Goal: Task Accomplishment & Management: Manage account settings

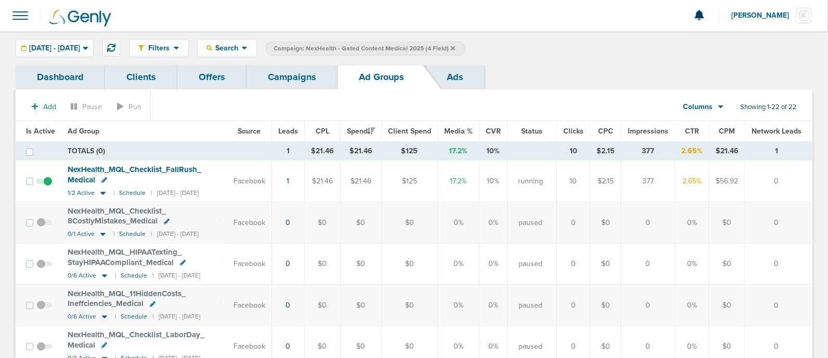
click at [299, 71] on link "Campaigns" at bounding box center [292, 77] width 91 height 24
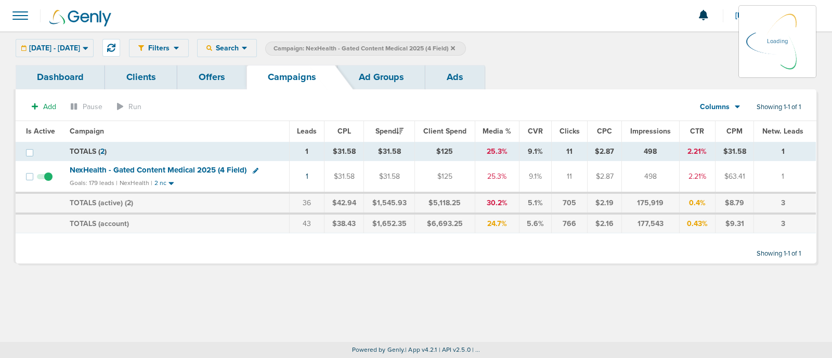
click at [455, 47] on span "Campaign: NexHealth - Gated Content Medical 2025 (4 Field)" at bounding box center [365, 48] width 182 height 9
click at [169, 170] on span "NexHealth - Gated Content Medical 2025 (4 Field)" at bounding box center [158, 169] width 177 height 9
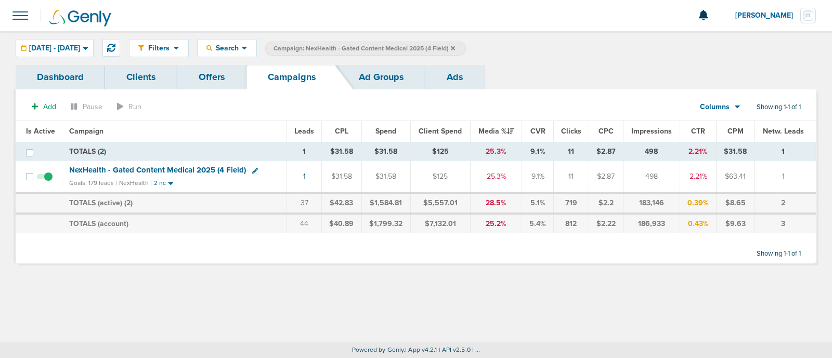
click at [166, 169] on span "NexHealth - Gated Content Medical 2025 (4 Field)" at bounding box center [157, 169] width 177 height 9
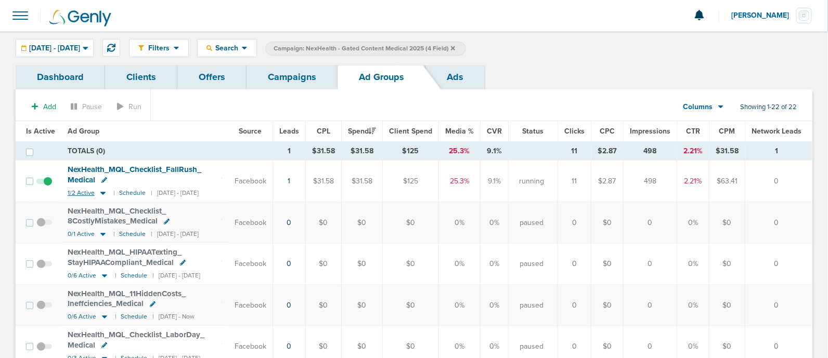
click at [99, 193] on icon at bounding box center [103, 193] width 10 height 9
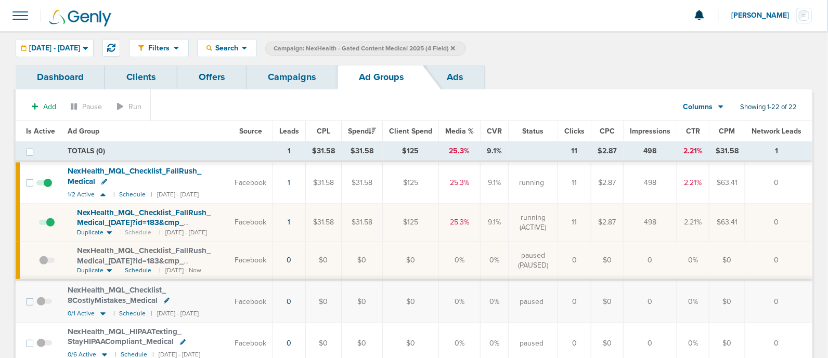
click at [52, 228] on span at bounding box center [47, 228] width 16 height 0
click at [39, 225] on input "checkbox" at bounding box center [39, 225] width 0 height 0
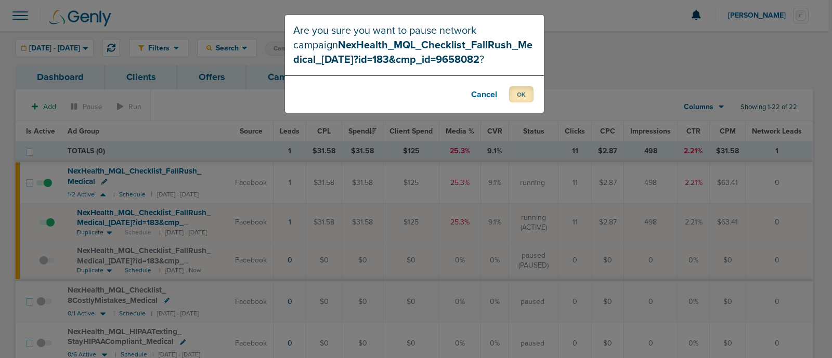
click at [520, 91] on button "OK" at bounding box center [521, 94] width 24 height 16
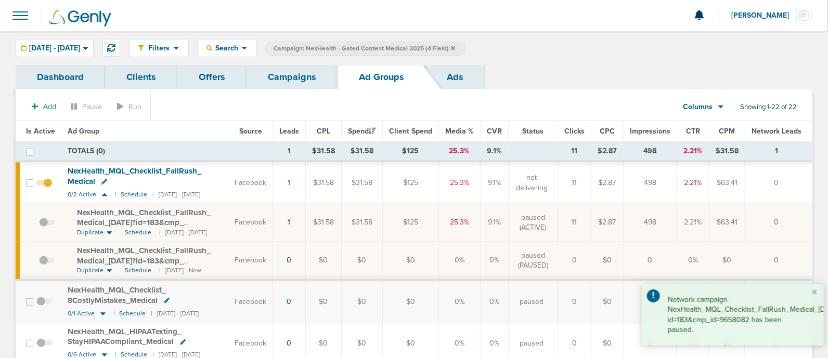
click at [300, 76] on link "Campaigns" at bounding box center [292, 77] width 91 height 24
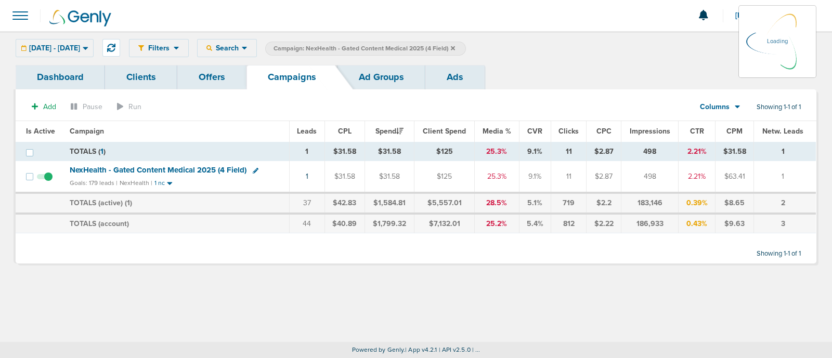
click at [455, 48] on icon at bounding box center [453, 48] width 4 height 6
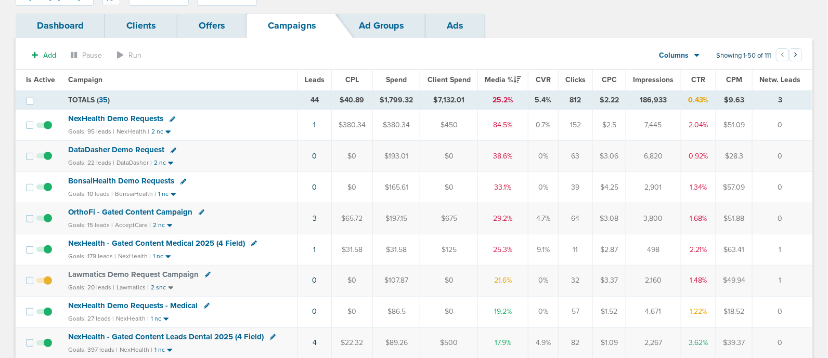
scroll to position [51, 0]
click at [316, 219] on link "3" at bounding box center [315, 218] width 4 height 9
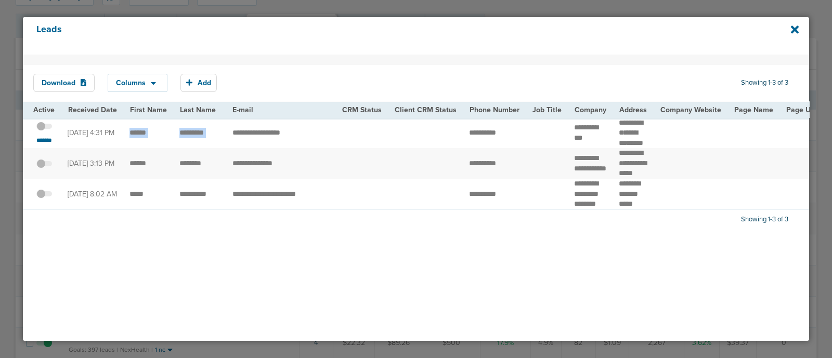
drag, startPoint x: 129, startPoint y: 143, endPoint x: 226, endPoint y: 144, distance: 96.8
copy tr "*********"
click at [44, 145] on small "*******" at bounding box center [44, 140] width 22 height 8
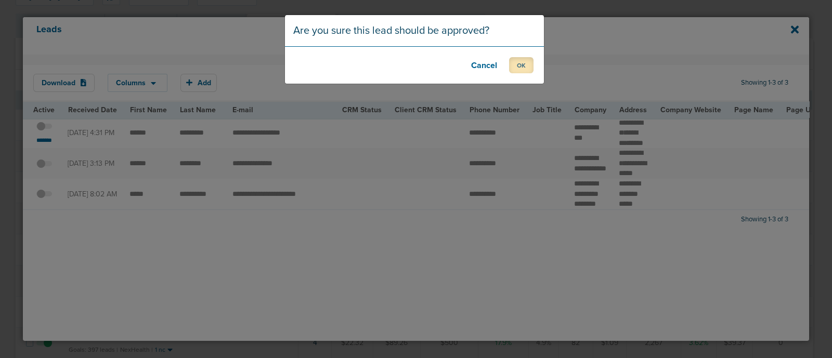
click at [522, 64] on button "OK" at bounding box center [521, 65] width 24 height 16
drag, startPoint x: 522, startPoint y: 64, endPoint x: 562, endPoint y: 21, distance: 58.5
click at [562, 21] on div "Lead is approved. OK" at bounding box center [416, 179] width 832 height 358
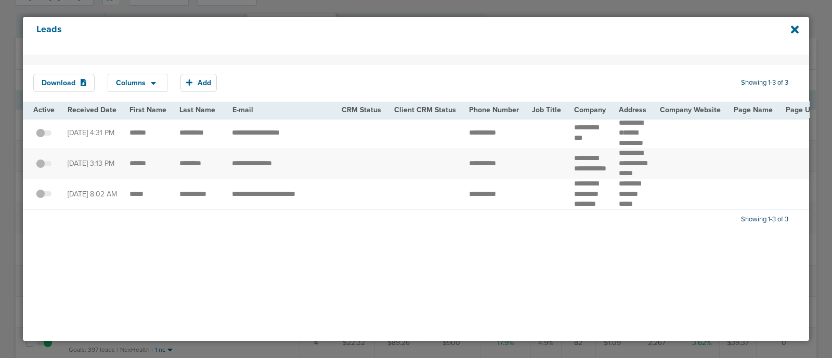
click at [792, 23] on div "Leads" at bounding box center [416, 35] width 786 height 37
click at [793, 30] on icon at bounding box center [795, 29] width 8 height 8
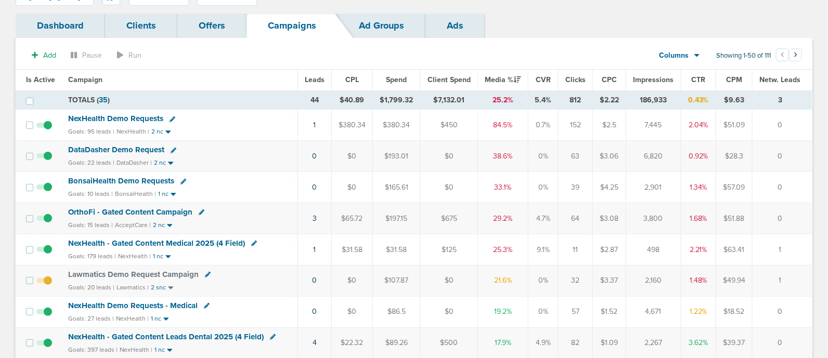
drag, startPoint x: 279, startPoint y: 187, endPoint x: 793, endPoint y: 191, distance: 513.9
click at [793, 191] on tr "BonsaiHealth Demo Requests Goals: 10 leads | BonsaiHealth | 1 nc 0 $0 $165.61 $…" at bounding box center [414, 187] width 796 height 31
click at [794, 192] on td "0" at bounding box center [783, 187] width 60 height 31
click at [121, 180] on span "BonsaiHealth Demo Requests" at bounding box center [121, 180] width 106 height 9
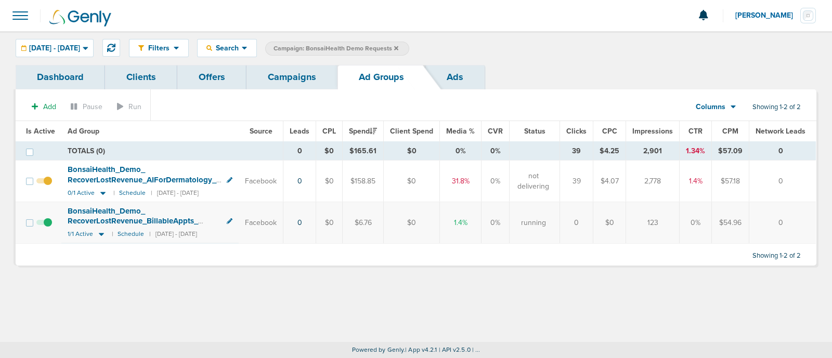
click at [289, 74] on link "Campaigns" at bounding box center [292, 77] width 91 height 24
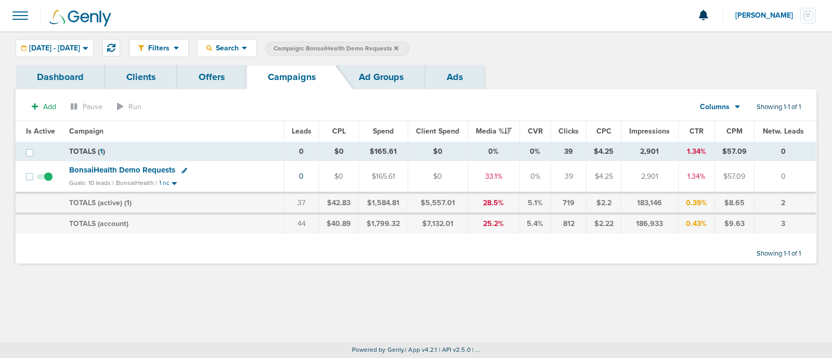
click at [398, 47] on span "Campaign: BonsaiHealth Demo Requests" at bounding box center [336, 48] width 125 height 9
click at [398, 45] on icon at bounding box center [396, 48] width 4 height 6
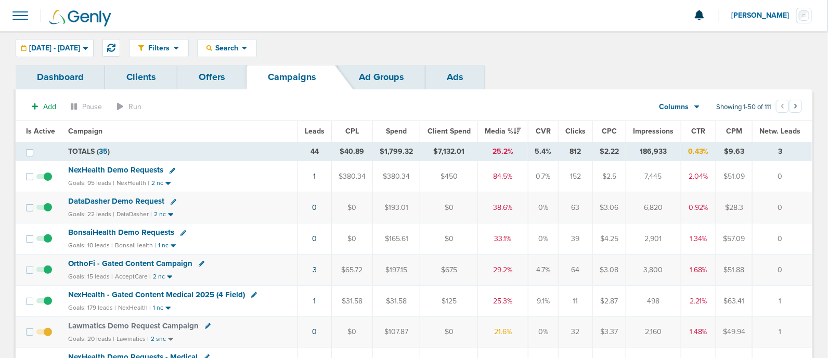
click at [151, 169] on span "NexHealth Demo Requests" at bounding box center [115, 169] width 95 height 9
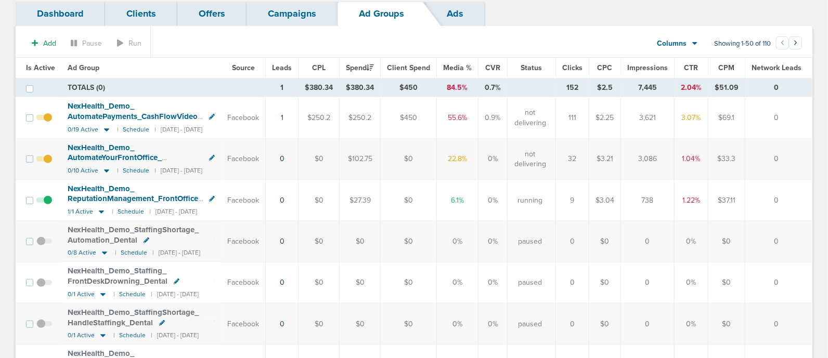
scroll to position [62, 0]
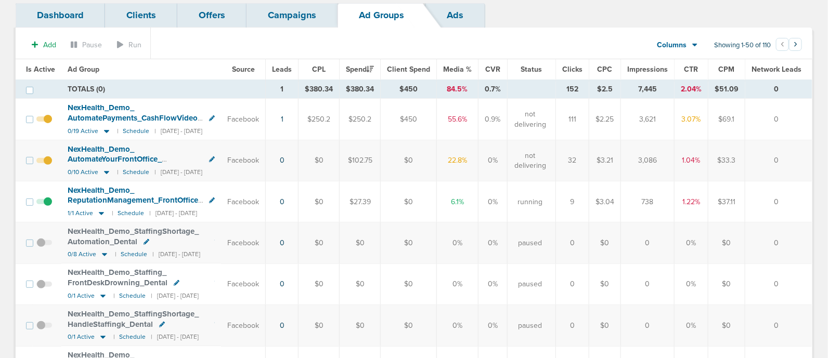
click at [34, 65] on span "Is Active" at bounding box center [40, 69] width 29 height 9
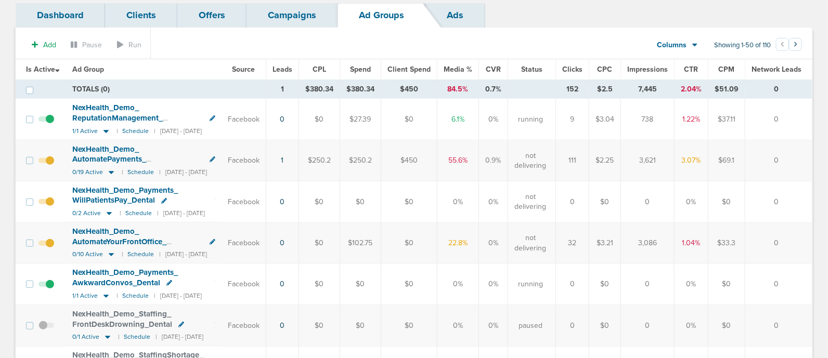
click at [49, 207] on span at bounding box center [46, 207] width 16 height 0
click at [46, 204] on input "checkbox" at bounding box center [46, 204] width 0 height 0
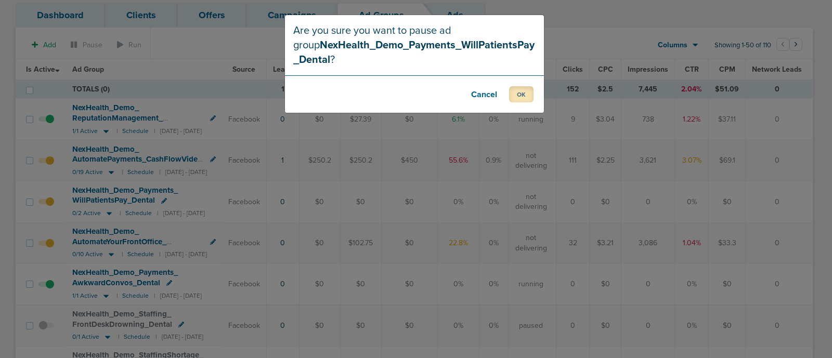
click at [520, 89] on button "OK" at bounding box center [521, 94] width 24 height 16
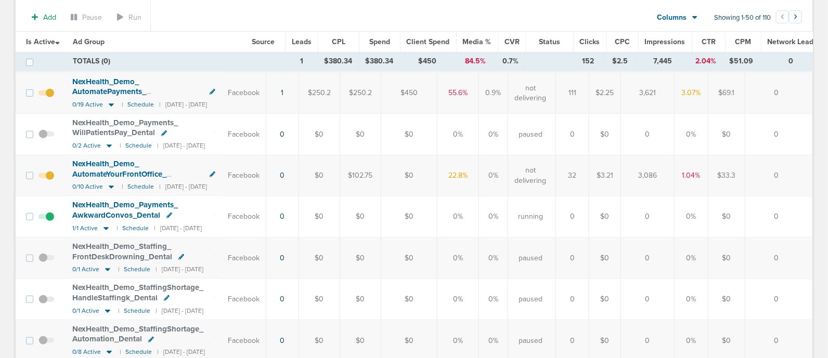
scroll to position [0, 0]
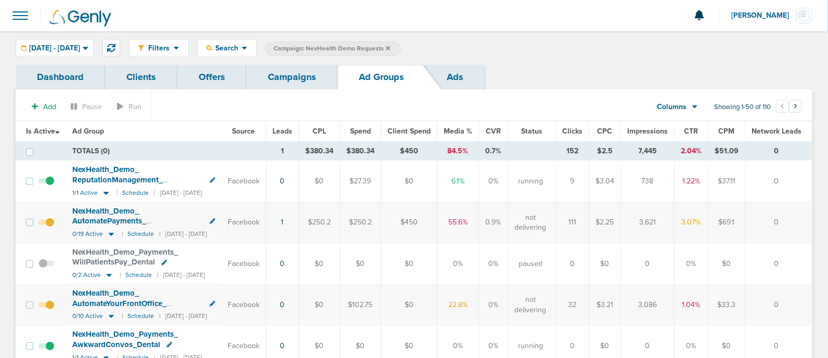
click at [301, 66] on link "Campaigns" at bounding box center [292, 77] width 91 height 24
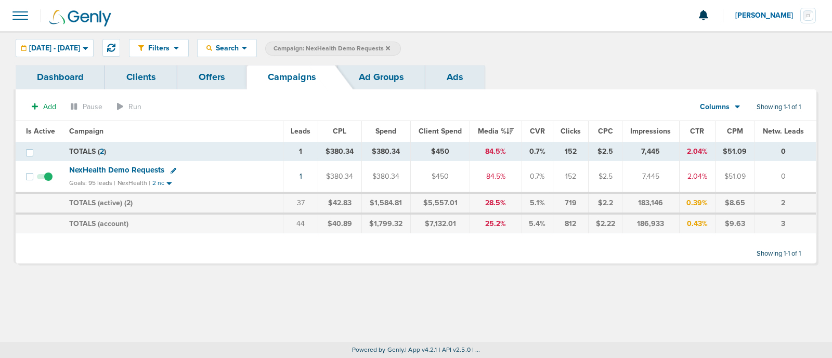
click at [390, 45] on icon at bounding box center [388, 48] width 4 height 6
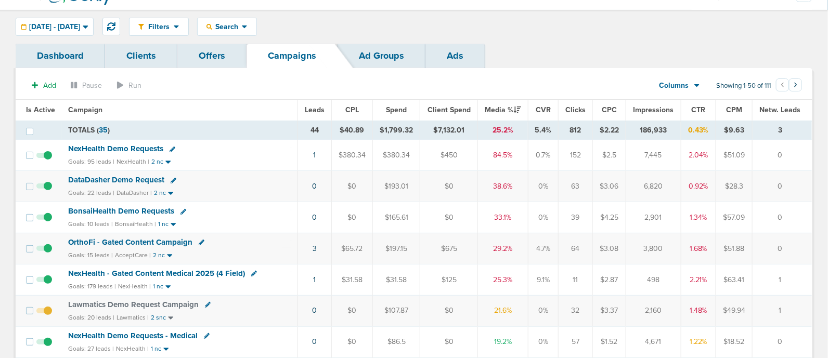
scroll to position [12, 0]
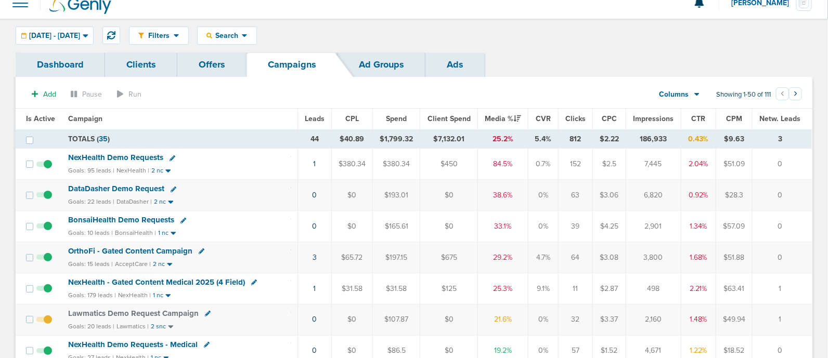
click at [164, 247] on span "OrthoFi - Gated Content Campaign" at bounding box center [130, 251] width 124 height 9
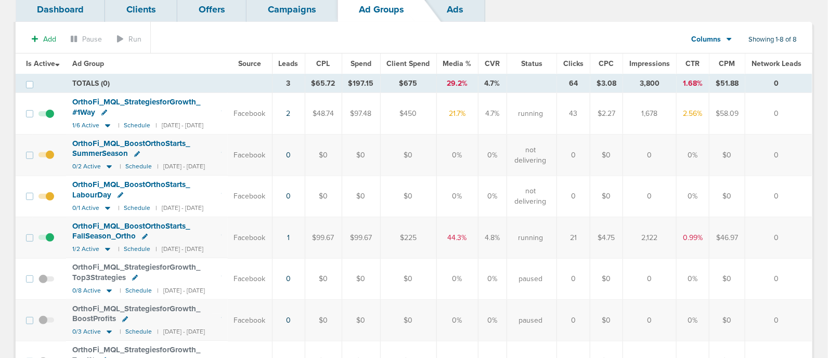
scroll to position [71, 0]
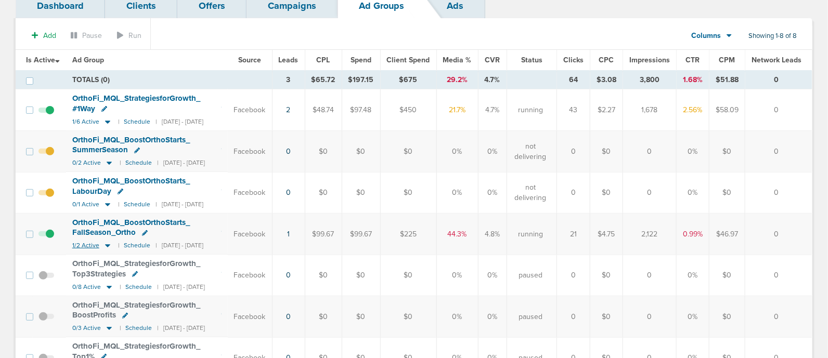
click at [109, 245] on icon at bounding box center [107, 245] width 10 height 9
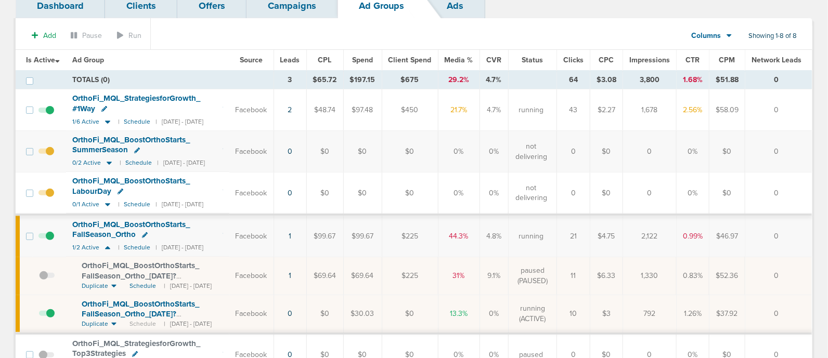
click at [47, 319] on span at bounding box center [47, 319] width 16 height 0
click at [39, 316] on input "checkbox" at bounding box center [39, 316] width 0 height 0
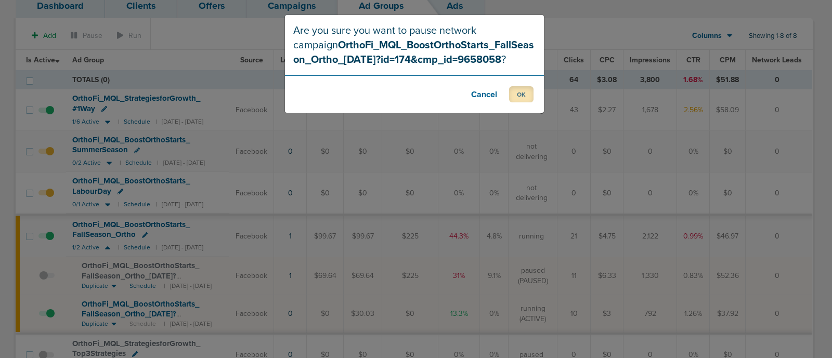
click at [526, 92] on button "OK" at bounding box center [521, 94] width 24 height 16
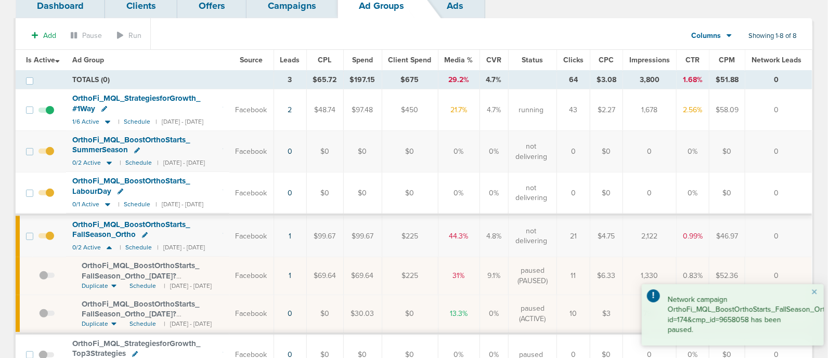
click at [301, 9] on link "Campaigns" at bounding box center [292, 6] width 91 height 24
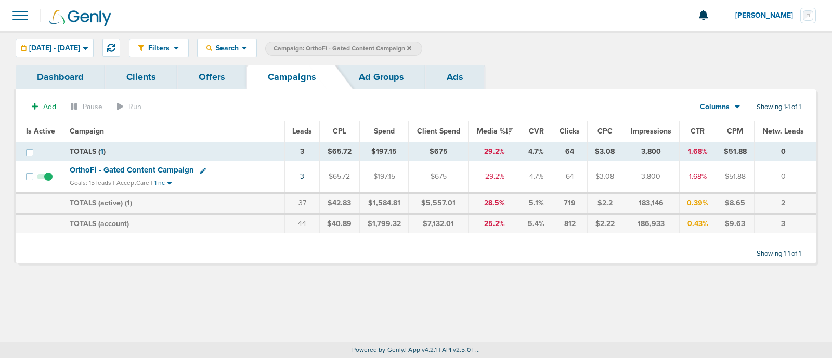
click at [411, 46] on icon at bounding box center [409, 48] width 4 height 6
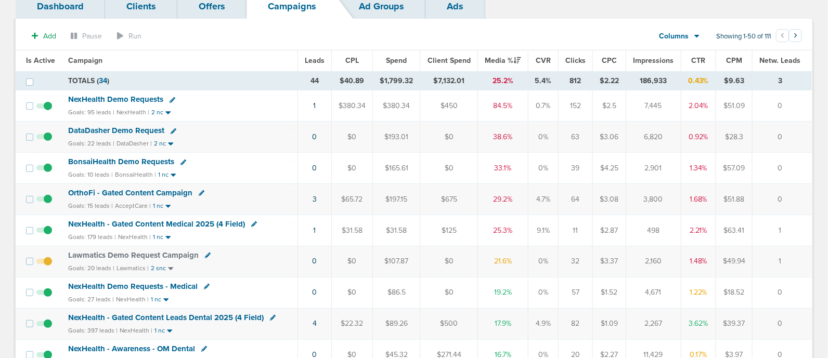
scroll to position [86, 0]
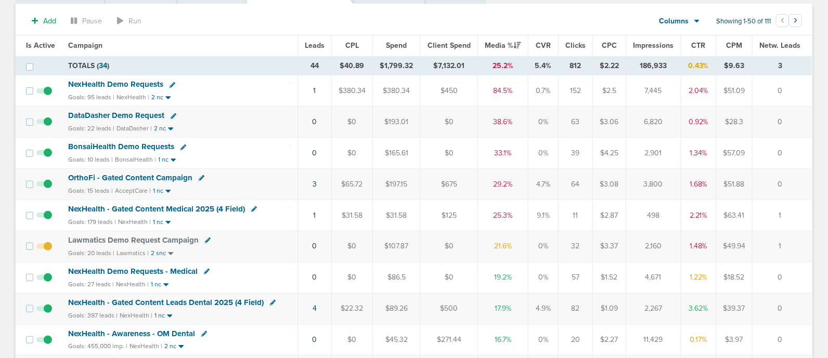
click at [127, 173] on span "OrthoFi - Gated Content Campaign" at bounding box center [130, 177] width 124 height 9
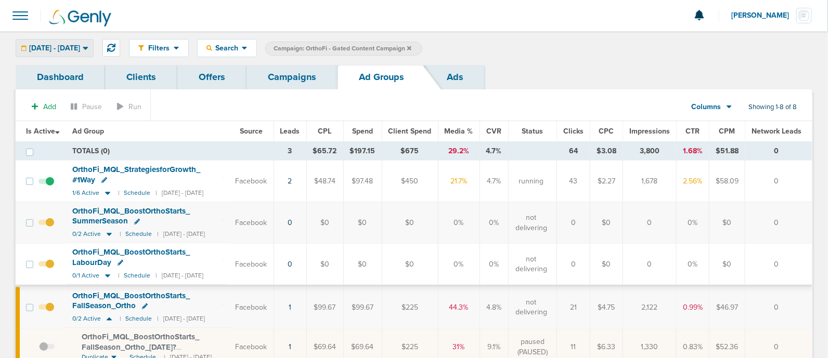
click at [80, 47] on span "[DATE] - [DATE]" at bounding box center [54, 48] width 51 height 7
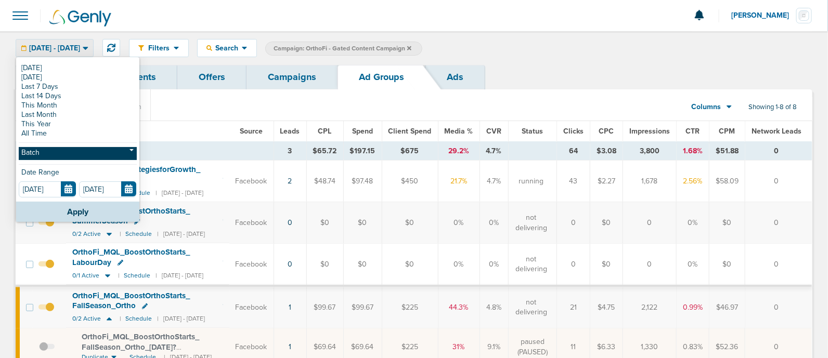
click at [46, 152] on link "Batch" at bounding box center [78, 153] width 118 height 13
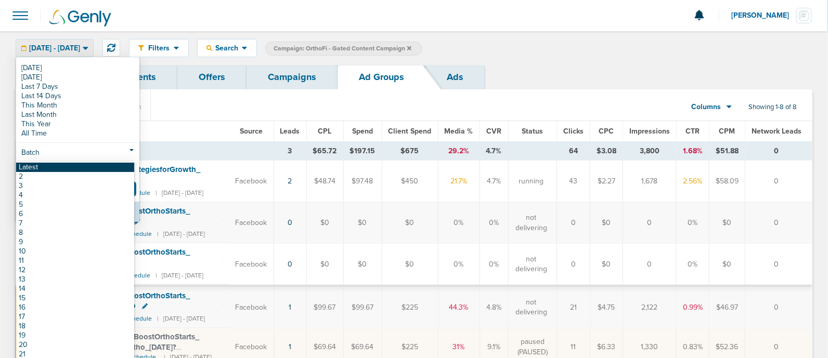
click at [49, 167] on link "Latest" at bounding box center [75, 167] width 118 height 9
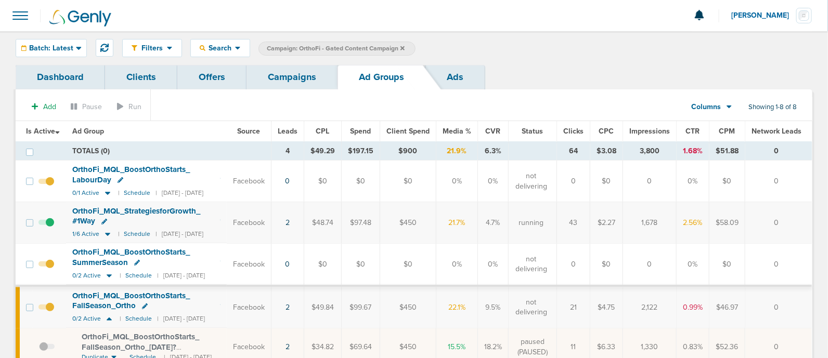
click at [290, 79] on link "Campaigns" at bounding box center [292, 77] width 91 height 24
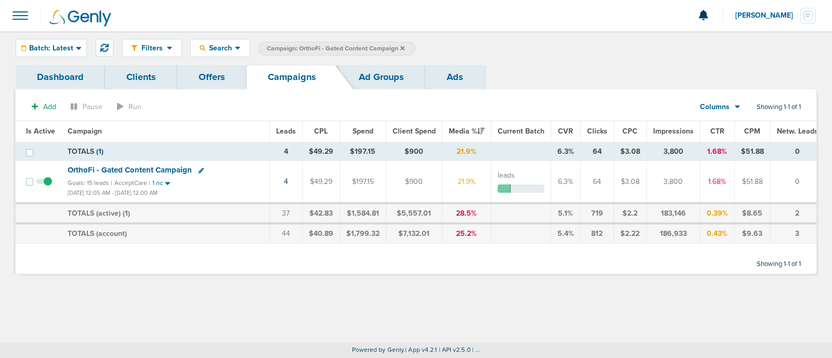
click at [200, 171] on icon at bounding box center [201, 171] width 6 height 6
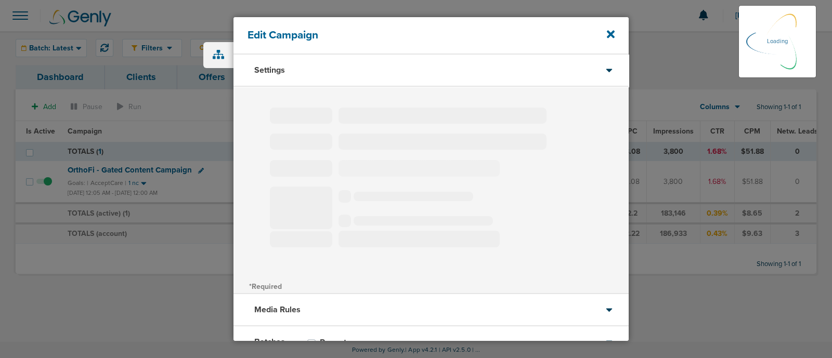
type input "OrthoFi - Gated Content Campaign"
select select "Leads"
radio input "true"
select select "readWrite"
select select "1"
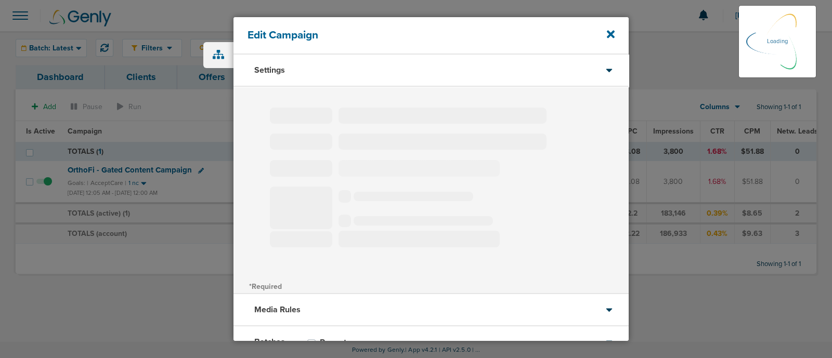
select select "2"
select select "3"
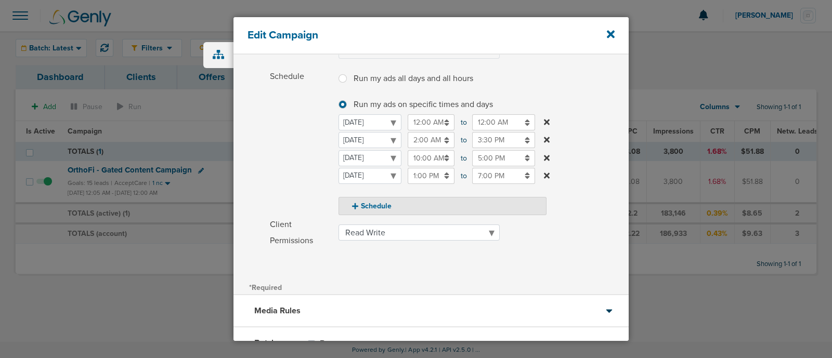
scroll to position [118, 0]
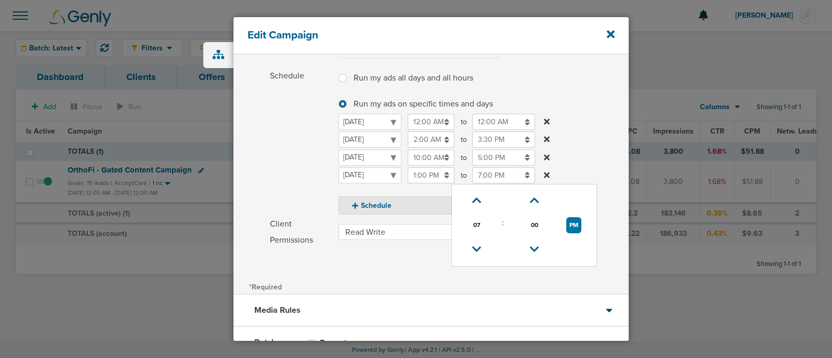
click at [490, 177] on input "7:00 PM" at bounding box center [503, 175] width 63 height 16
click at [481, 243] on link at bounding box center [477, 250] width 18 height 16
type input "5:00 PM"
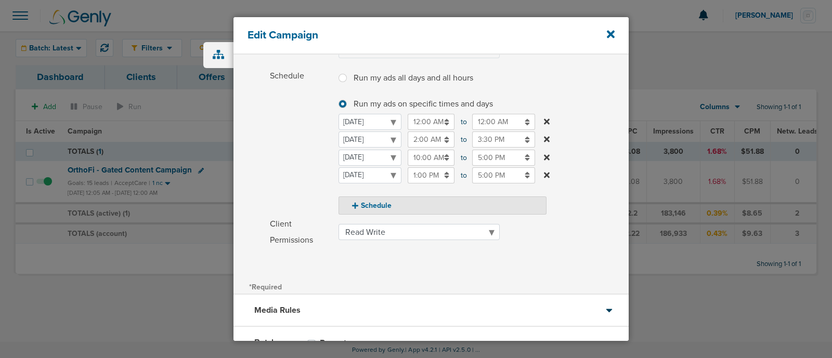
click at [615, 92] on label "Schedule Run my ads all days and all hours Run my ads all days and all hours Ru…" at bounding box center [449, 141] width 359 height 147
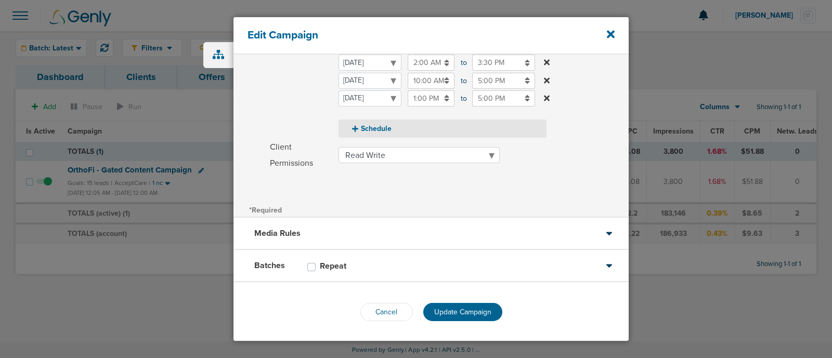
click at [371, 131] on button "Schedule" at bounding box center [443, 129] width 208 height 18
select select "4"
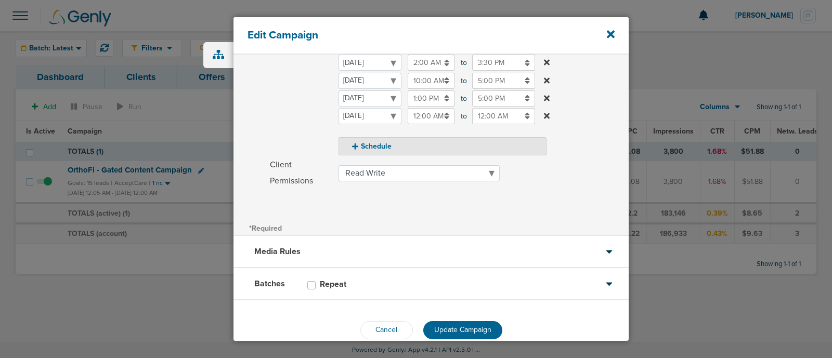
click at [424, 111] on input "12:00 AM" at bounding box center [431, 116] width 47 height 16
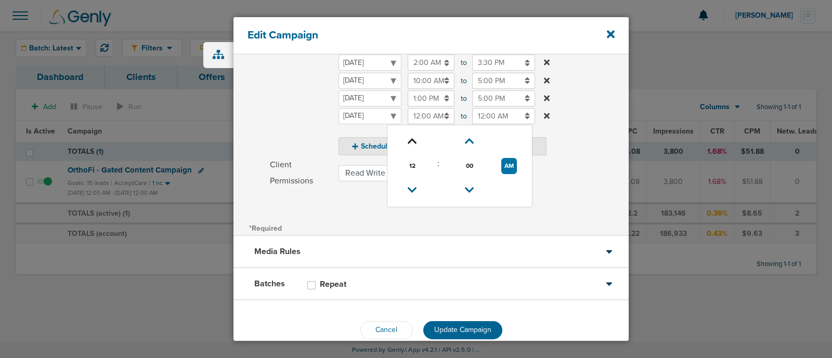
click at [412, 139] on icon at bounding box center [412, 141] width 9 height 6
click at [413, 141] on icon at bounding box center [412, 141] width 9 height 6
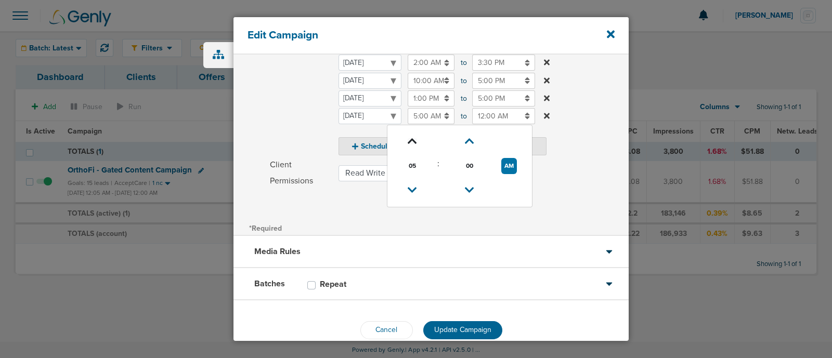
click at [413, 141] on icon at bounding box center [412, 141] width 9 height 6
click at [472, 142] on icon at bounding box center [469, 141] width 9 height 6
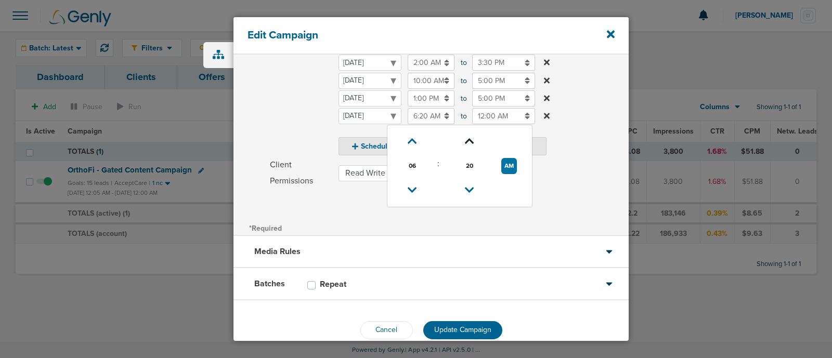
click at [472, 142] on icon at bounding box center [469, 141] width 9 height 6
click at [468, 139] on icon at bounding box center [469, 141] width 9 height 6
click at [408, 138] on icon at bounding box center [412, 141] width 9 height 6
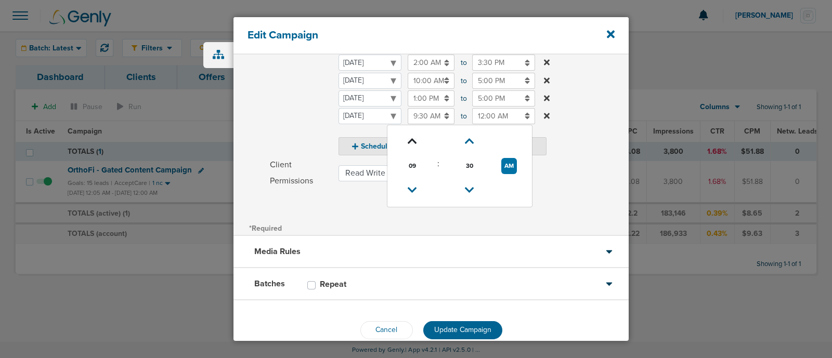
click at [408, 138] on icon at bounding box center [412, 141] width 9 height 6
click at [510, 164] on button "PM" at bounding box center [509, 166] width 15 height 16
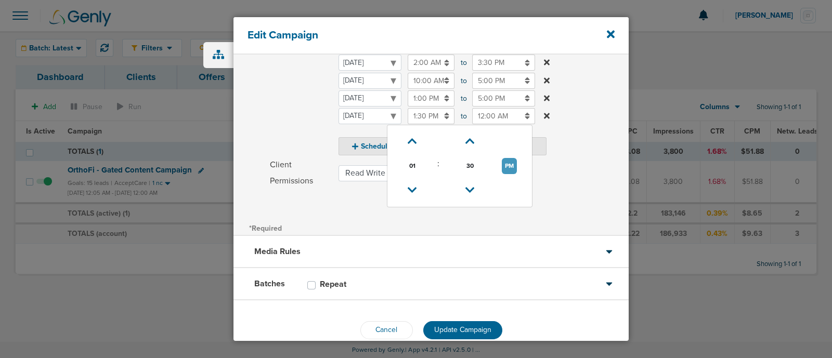
type input "1:30 AM"
click at [496, 118] on input "12:00 AM" at bounding box center [503, 116] width 63 height 16
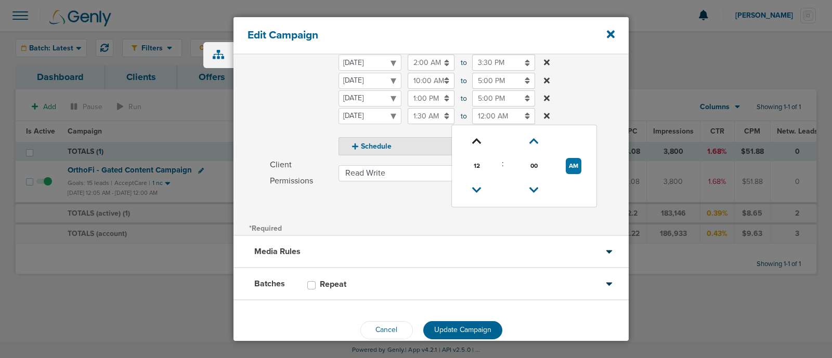
click at [469, 138] on link at bounding box center [477, 142] width 18 height 16
click at [469, 136] on link at bounding box center [477, 142] width 18 height 16
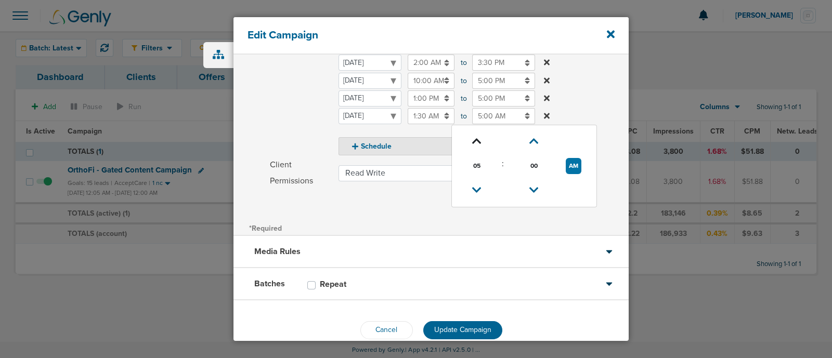
click at [469, 136] on link at bounding box center [477, 142] width 18 height 16
type input "7:00 AM"
click at [593, 105] on label "Schedule Run my ads all days and all hours Run my ads all days and all hours Ru…" at bounding box center [449, 73] width 359 height 164
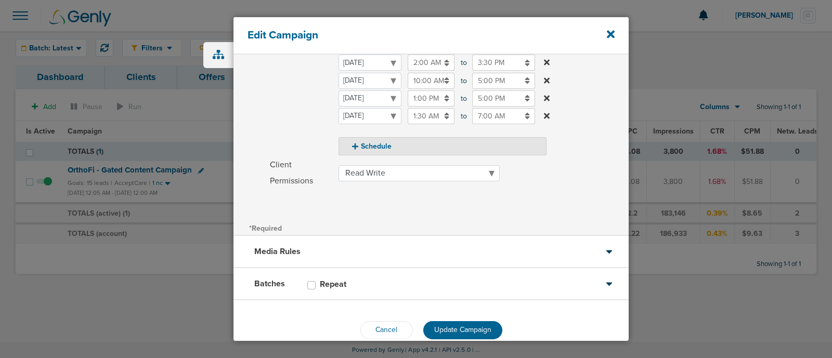
scroll to position [213, 0]
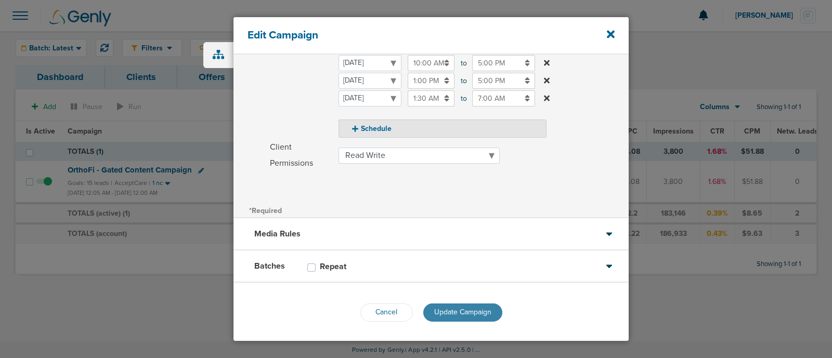
click at [469, 308] on span "Update Campaign" at bounding box center [462, 312] width 57 height 9
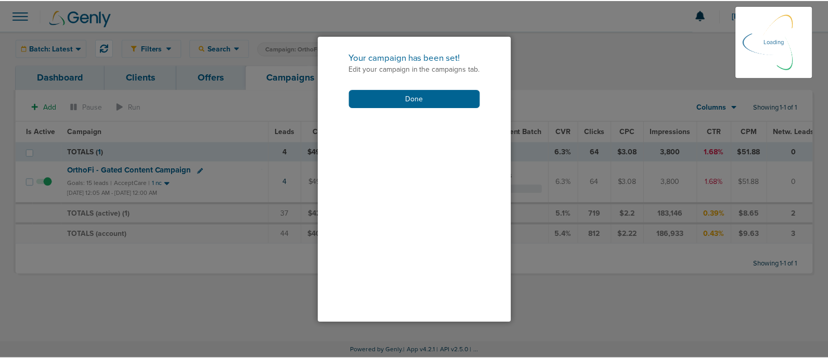
scroll to position [180, 0]
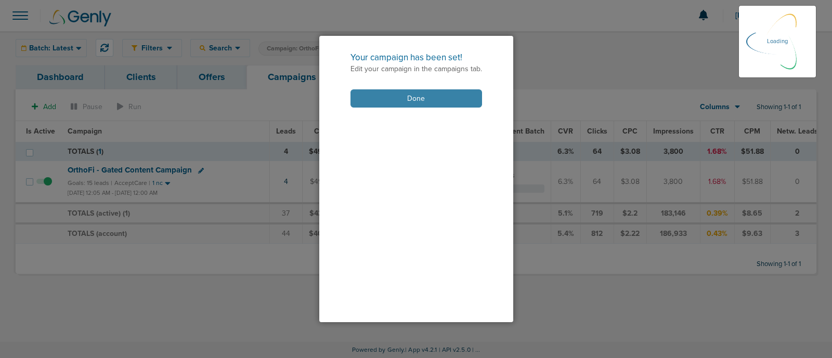
click at [428, 97] on button "Done" at bounding box center [417, 98] width 132 height 18
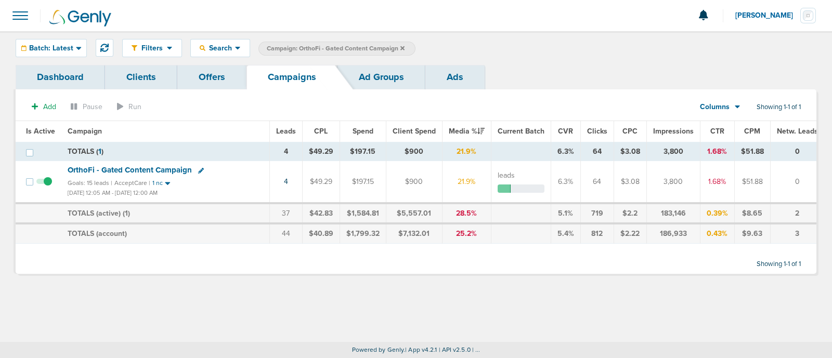
click at [400, 45] on icon at bounding box center [402, 48] width 4 height 6
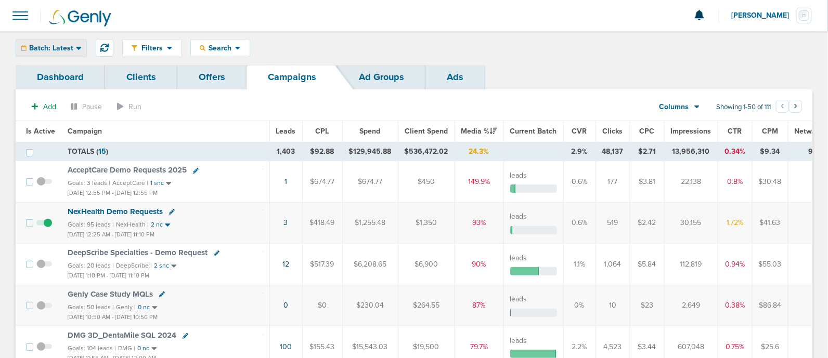
click at [69, 48] on span "Batch: Latest" at bounding box center [51, 48] width 44 height 7
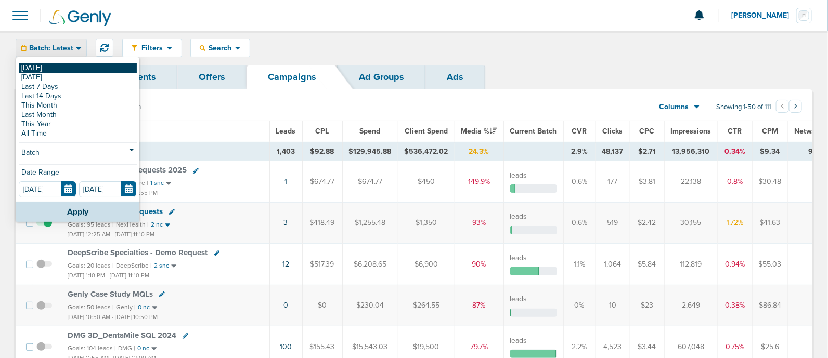
click at [35, 64] on link "[DATE]" at bounding box center [78, 67] width 118 height 9
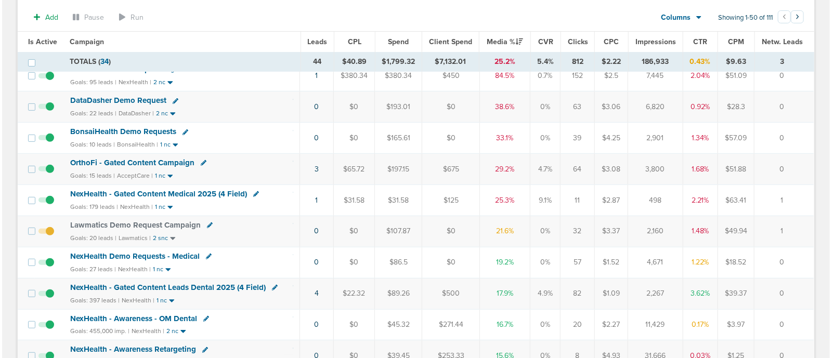
scroll to position [101, 0]
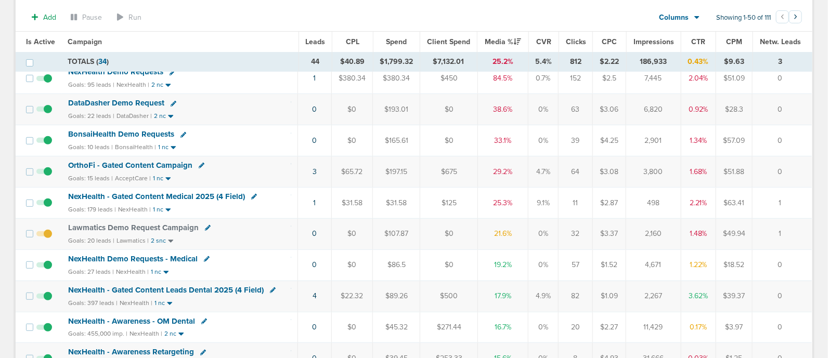
click at [182, 132] on icon at bounding box center [183, 135] width 6 height 6
select select
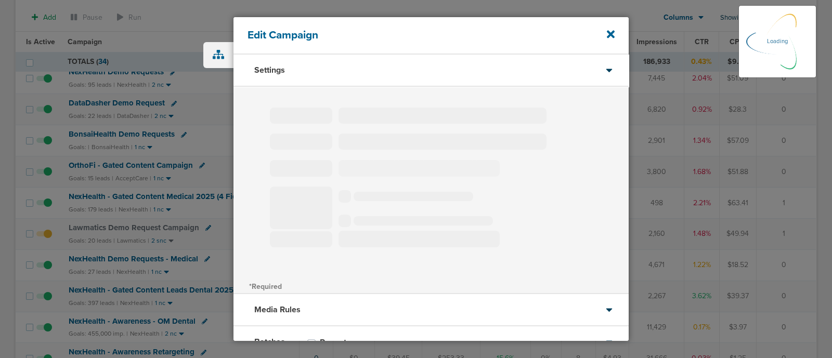
select select "1"
select select "2"
select select "3"
select select "4"
select select "6"
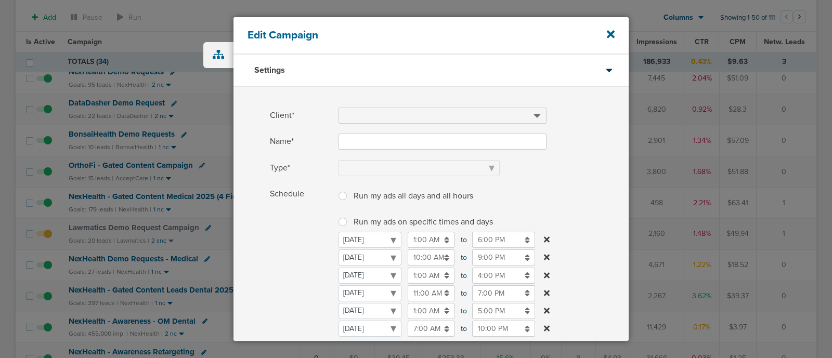
type input "BonsaiHealth Demo Requests"
select select "Leads"
radio input "true"
select select "readOnly"
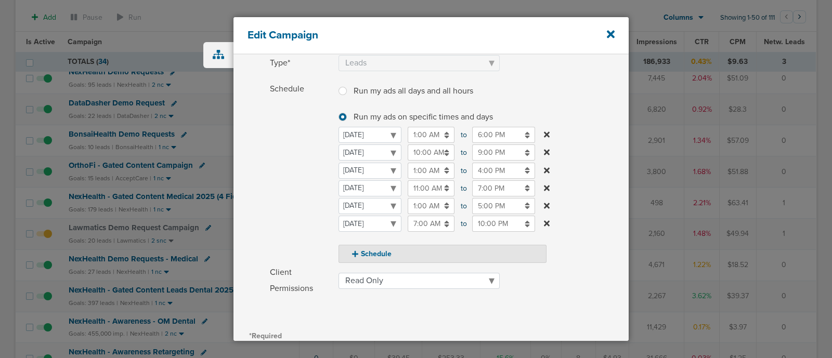
scroll to position [105, 0]
click at [493, 188] on input "7:00 PM" at bounding box center [503, 188] width 63 height 16
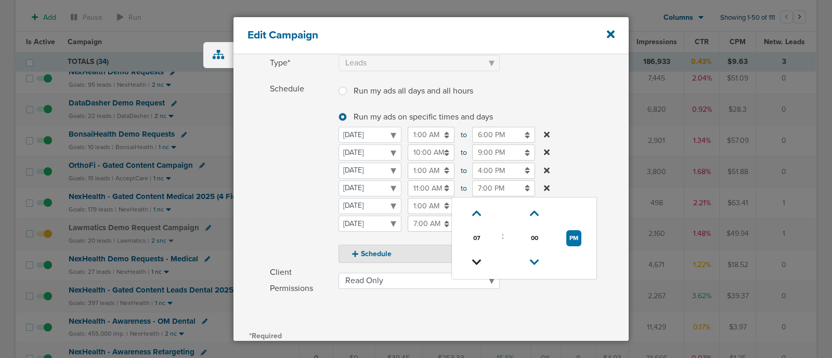
click at [476, 260] on icon at bounding box center [476, 263] width 9 height 6
type input "6:00 PM"
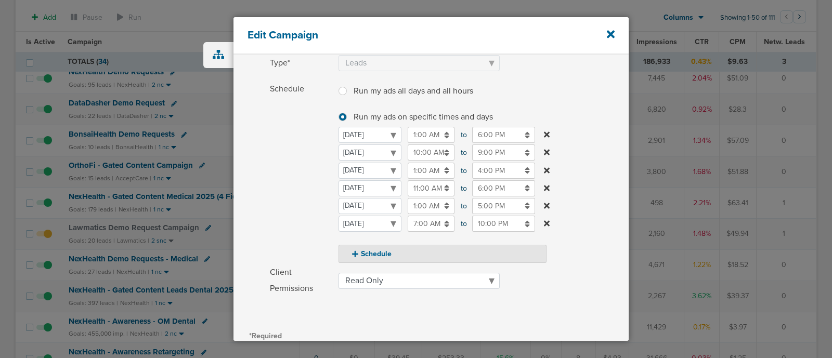
click at [595, 149] on label "Schedule Run my ads all days and all hours Run my ads all days and all hours Ru…" at bounding box center [449, 172] width 359 height 182
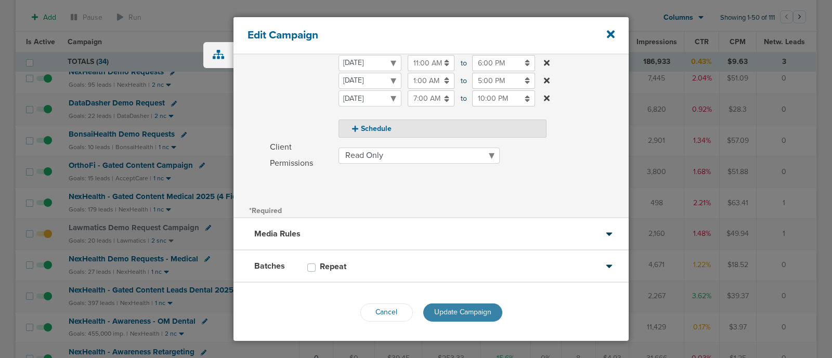
click at [467, 308] on span "Update Campaign" at bounding box center [462, 312] width 57 height 9
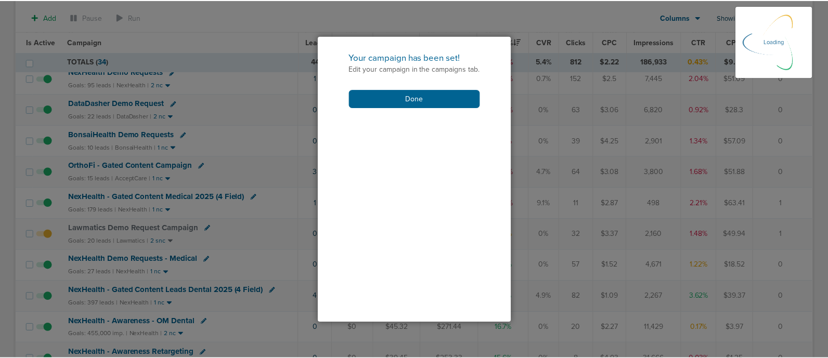
scroll to position [198, 0]
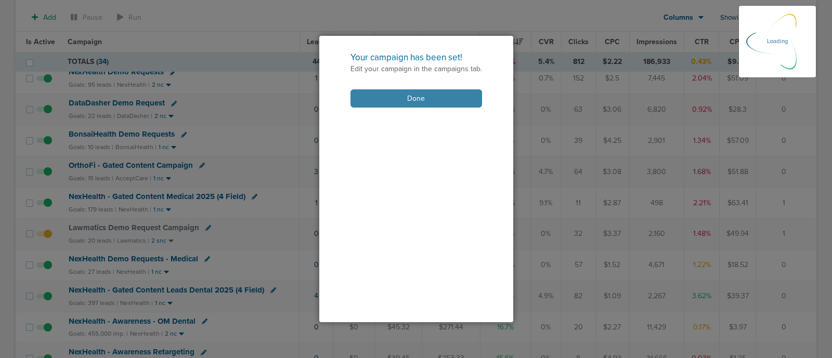
click at [421, 95] on button "Done" at bounding box center [417, 98] width 132 height 18
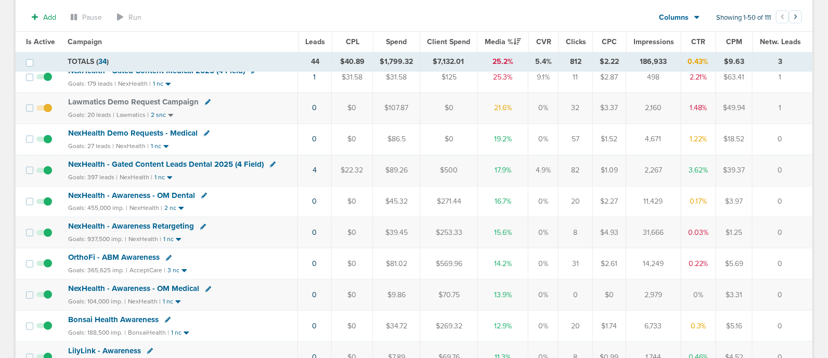
scroll to position [226, 0]
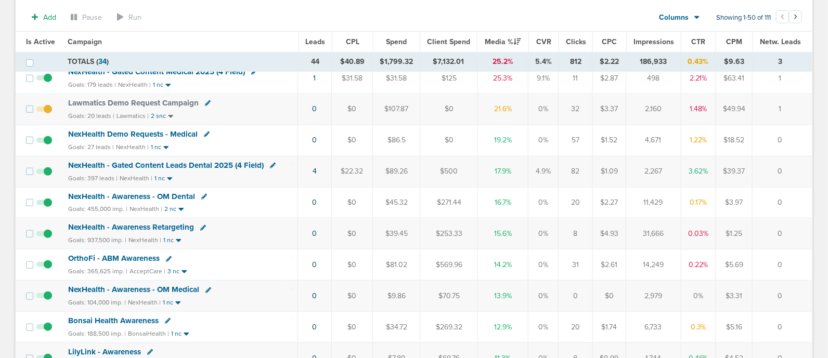
drag, startPoint x: 662, startPoint y: 166, endPoint x: 632, endPoint y: 169, distance: 29.8
click at [632, 169] on td "2,267" at bounding box center [653, 171] width 55 height 31
click at [633, 169] on td "2,267" at bounding box center [653, 171] width 55 height 31
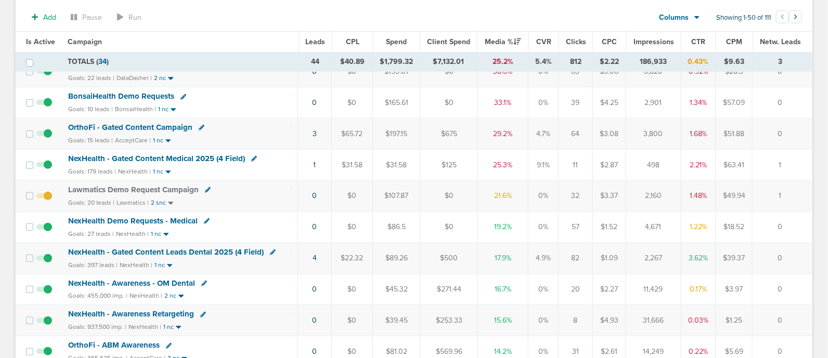
scroll to position [169, 0]
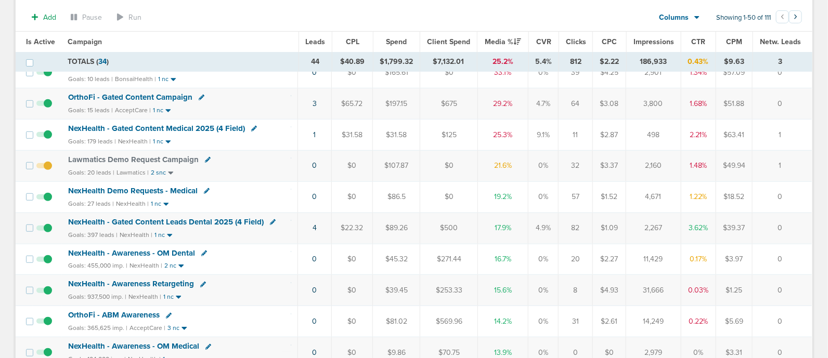
click at [174, 156] on span "Lawmatics Demo Request Campaign" at bounding box center [133, 159] width 131 height 9
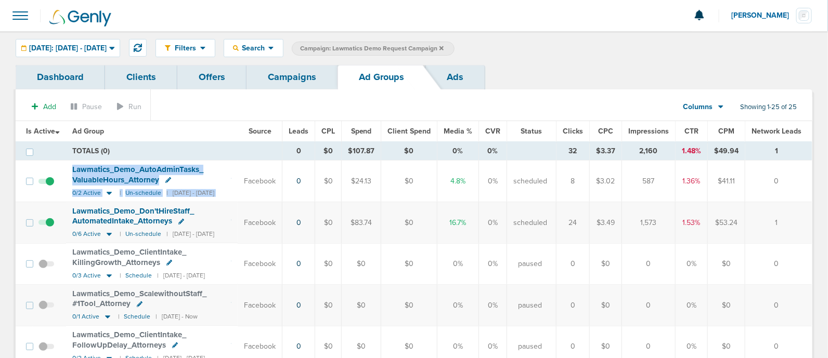
drag, startPoint x: 64, startPoint y: 166, endPoint x: 251, endPoint y: 183, distance: 187.0
click at [251, 183] on tr "Lawmatics_ Demo_ AutoAdminTasks_ ValuableHours_ Attorney 0/2 Active | Un-schedu…" at bounding box center [414, 182] width 796 height 42
click at [251, 183] on td "Facebook" at bounding box center [260, 182] width 45 height 42
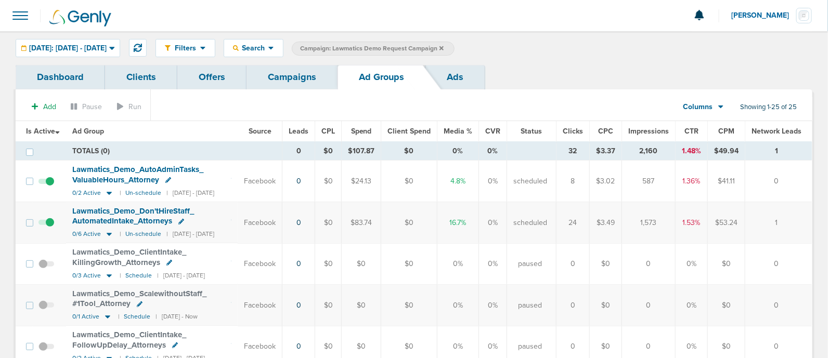
scroll to position [41, 0]
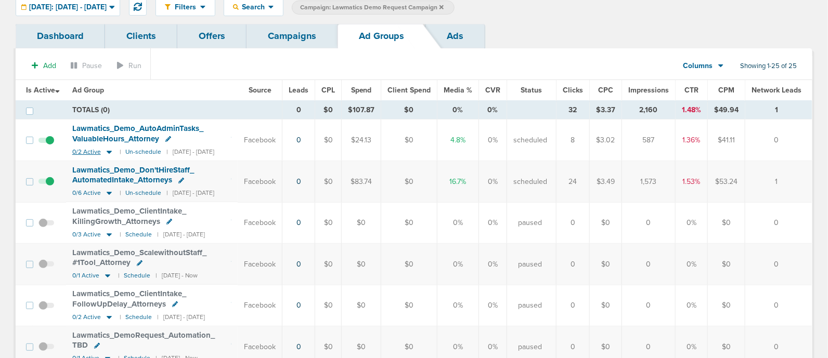
click at [110, 152] on icon at bounding box center [109, 152] width 5 height 3
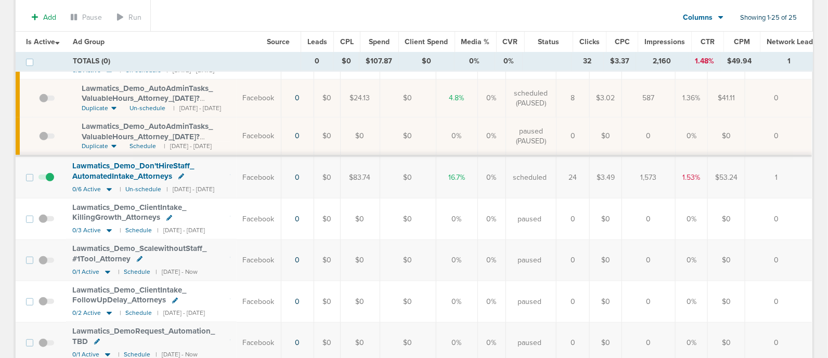
scroll to position [128, 0]
click at [109, 187] on icon at bounding box center [109, 188] width 5 height 3
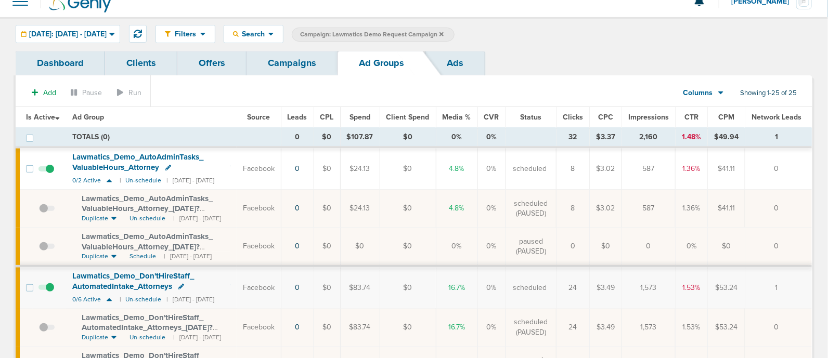
scroll to position [0, 0]
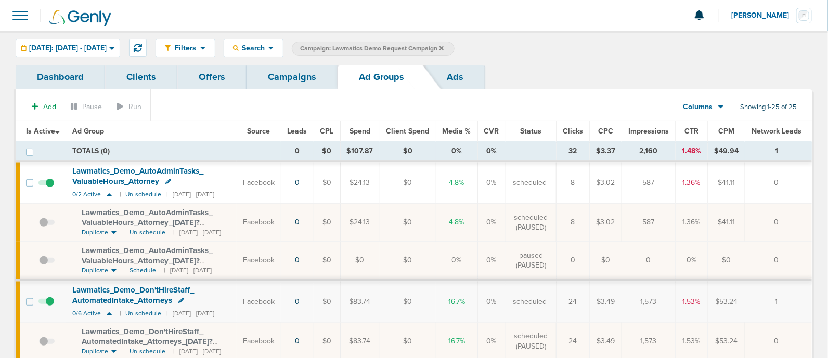
click at [285, 76] on link "Campaigns" at bounding box center [292, 77] width 91 height 24
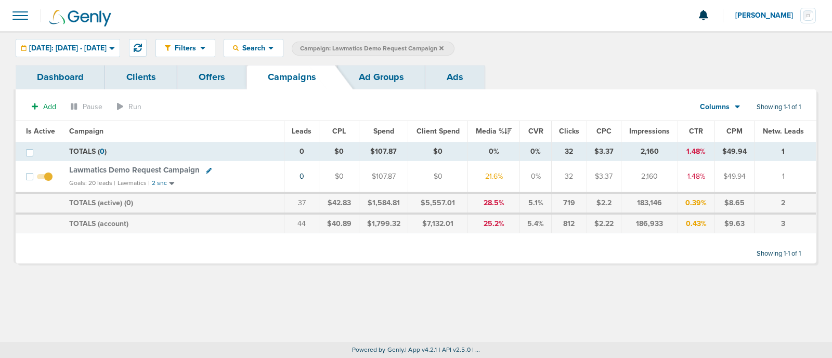
click at [444, 46] on icon at bounding box center [442, 48] width 4 height 4
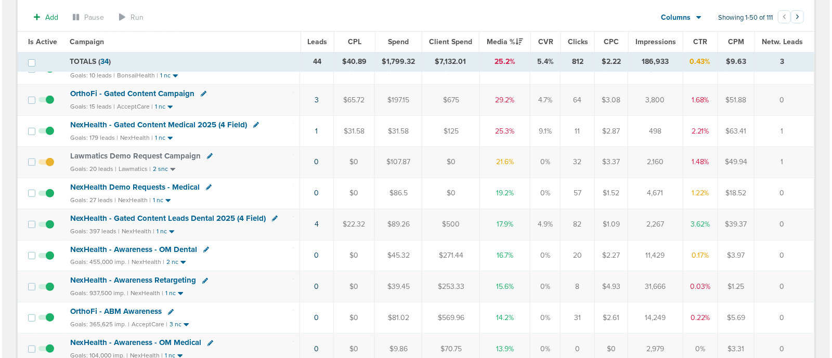
scroll to position [174, 0]
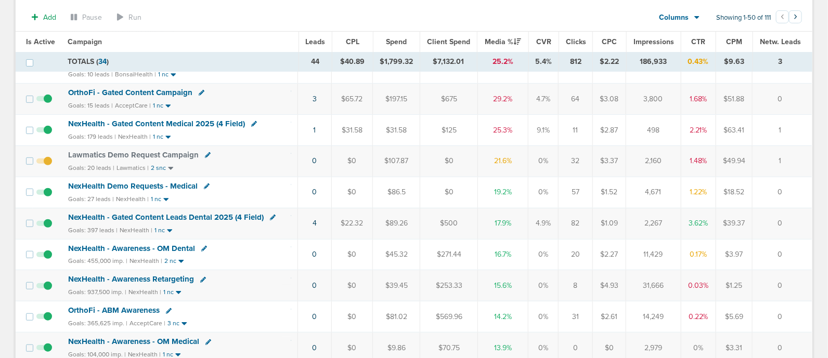
click at [204, 184] on icon at bounding box center [207, 187] width 6 height 6
select select
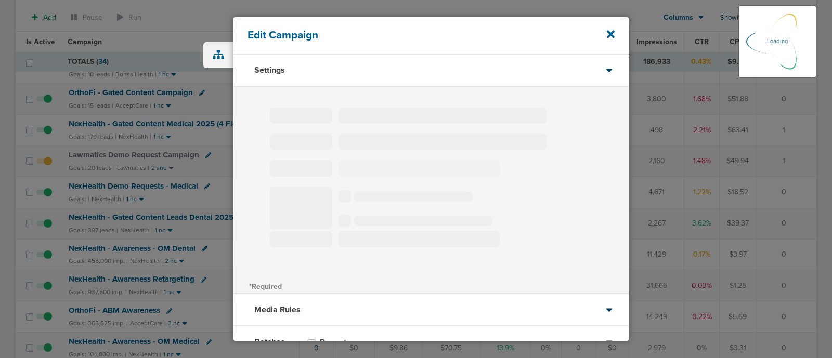
select select "1"
select select "2"
select select "3"
select select "4"
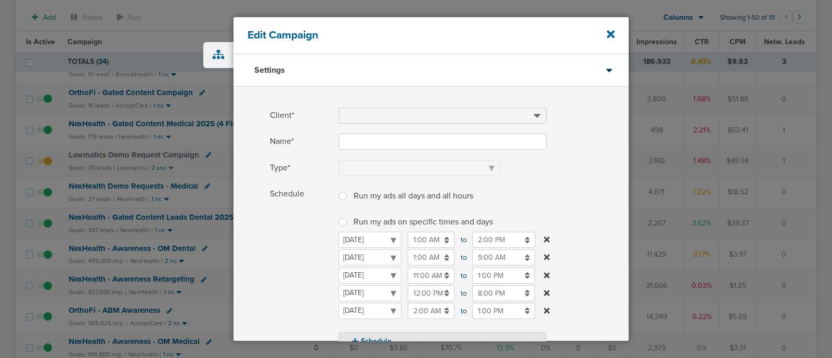
type input "NexHealth Demo Requests - Medical"
select select "Leads"
radio input "true"
select select "readOnly"
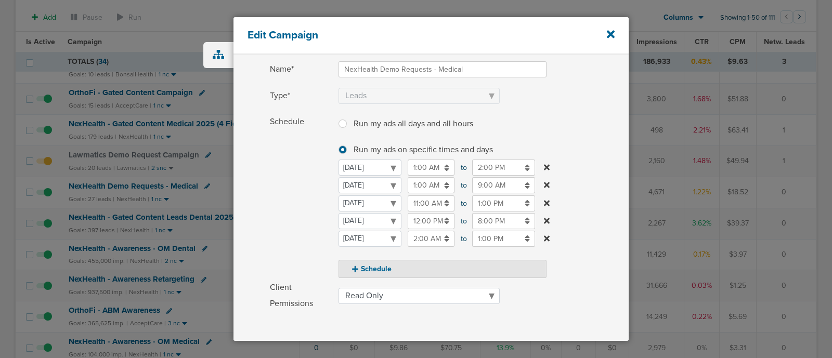
scroll to position [76, 0]
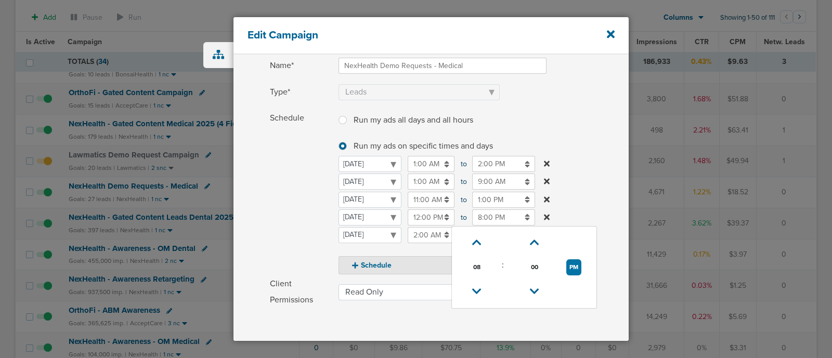
click at [494, 217] on input "8:00 PM" at bounding box center [503, 218] width 63 height 16
click at [476, 284] on link at bounding box center [477, 292] width 18 height 16
type input "5:00 PM"
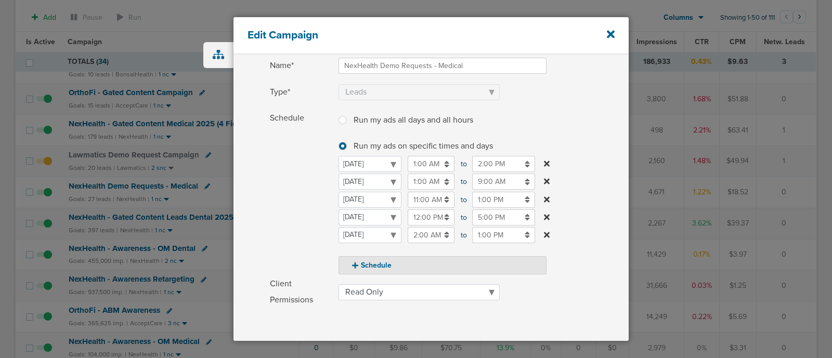
drag, startPoint x: 584, startPoint y: 175, endPoint x: 546, endPoint y: 299, distance: 129.5
click at [546, 299] on label "Client Permissions Read Only Read Write" at bounding box center [449, 292] width 359 height 32
click at [500, 299] on select "Read Only Read Write" at bounding box center [419, 293] width 161 height 16
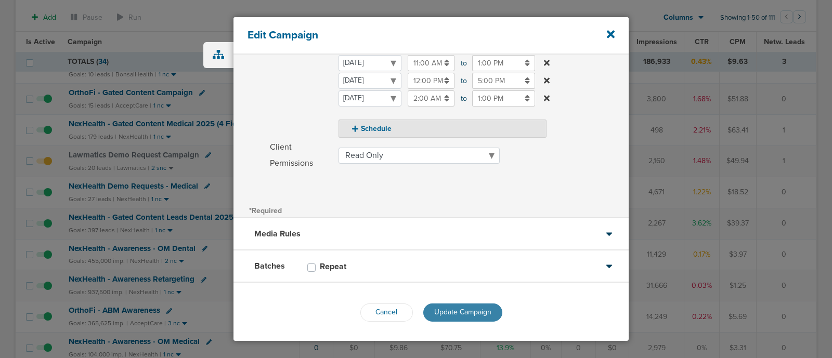
click at [437, 311] on span "Update Campaign" at bounding box center [462, 312] width 57 height 9
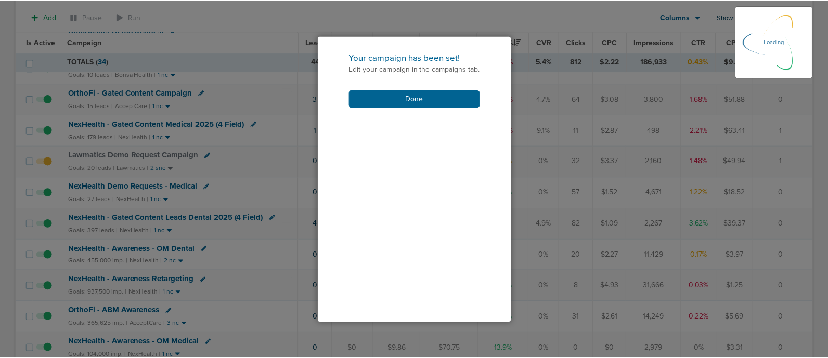
scroll to position [180, 0]
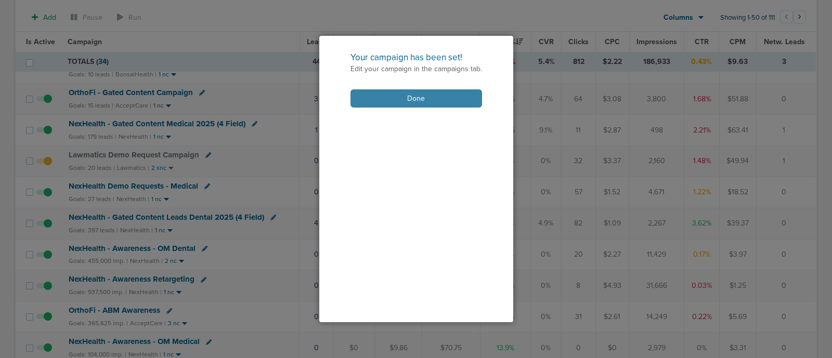
click at [426, 90] on button "Done" at bounding box center [417, 98] width 132 height 18
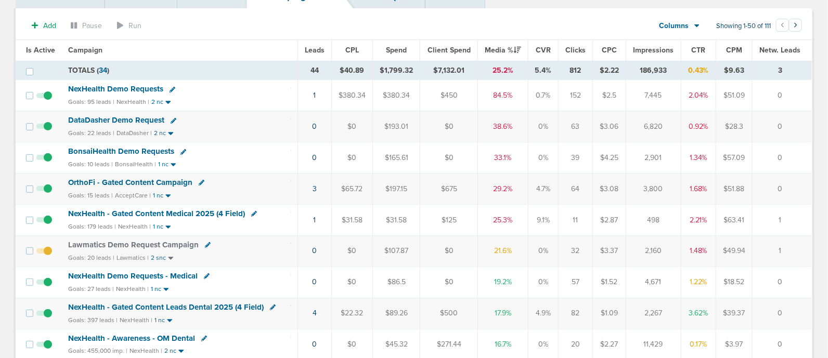
scroll to position [82, 0]
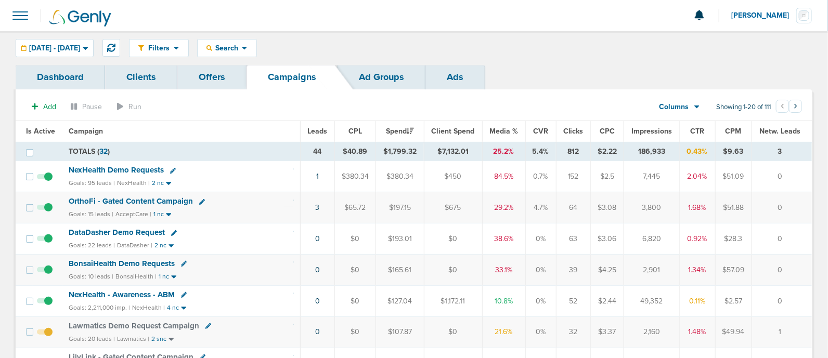
click at [202, 204] on link at bounding box center [202, 202] width 6 height 8
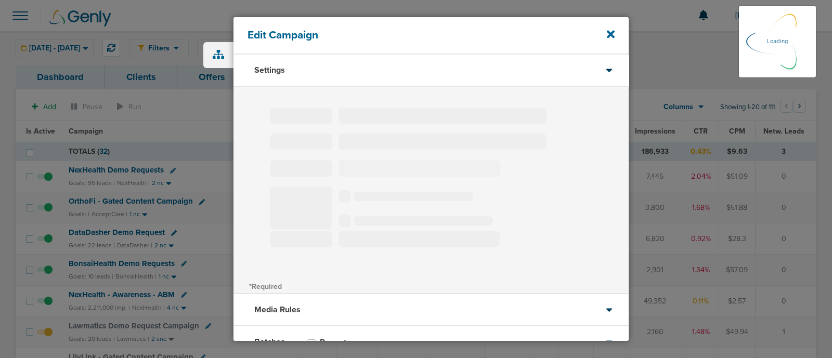
type input "OrthoFi - Gated Content Campaign"
select select "Leads"
radio input "true"
select select "readWrite"
select select "1"
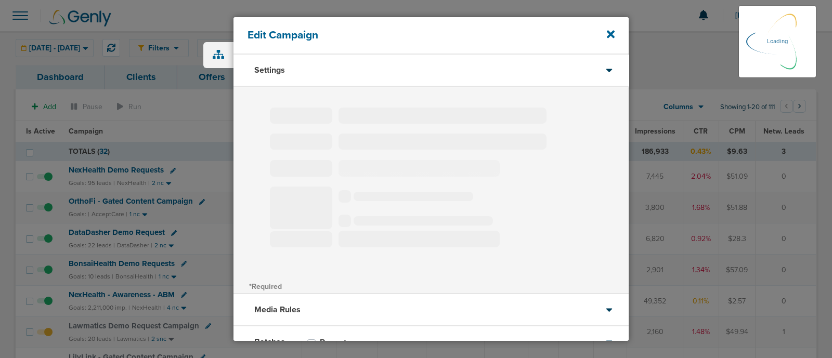
select select "2"
select select "3"
select select "4"
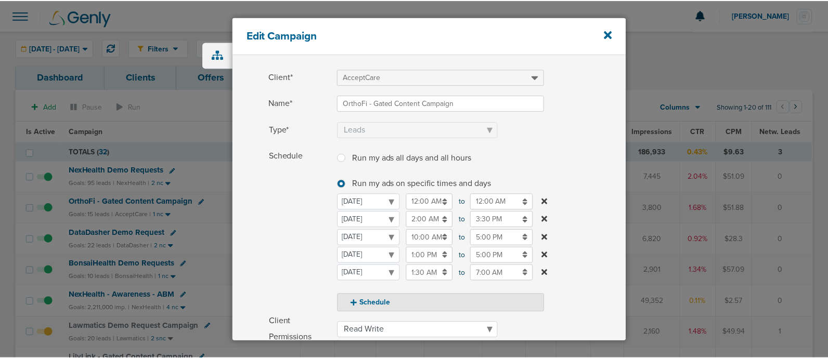
scroll to position [39, 0]
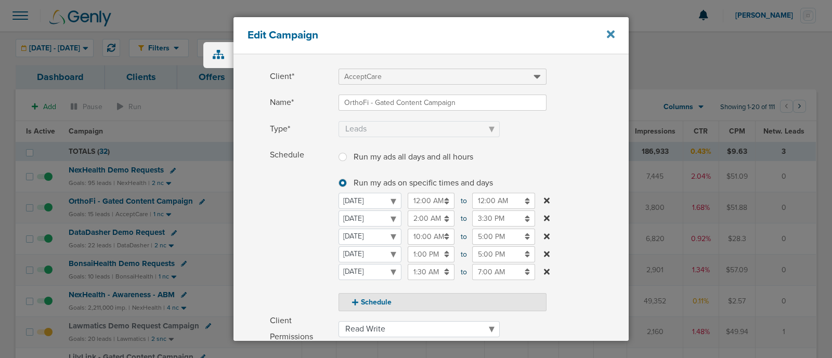
click at [613, 34] on icon at bounding box center [611, 34] width 8 height 11
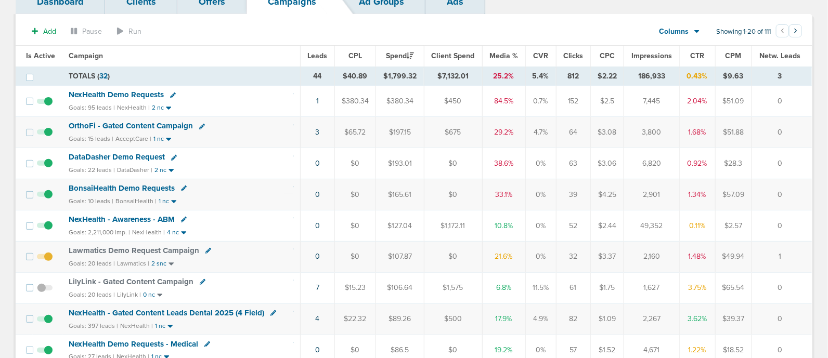
scroll to position [78, 0]
